Goal: Connect with others: Connect with others

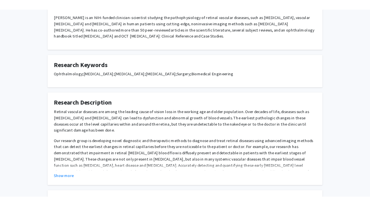
scroll to position [243, 0]
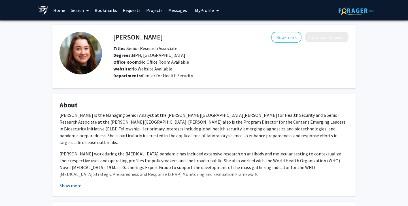
click at [74, 184] on button "Show more" at bounding box center [71, 185] width 22 height 7
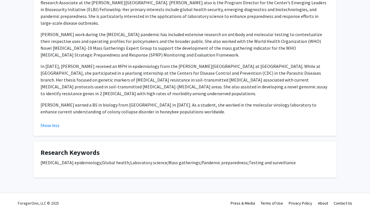
scroll to position [41, 0]
